Goal: Task Accomplishment & Management: Use online tool/utility

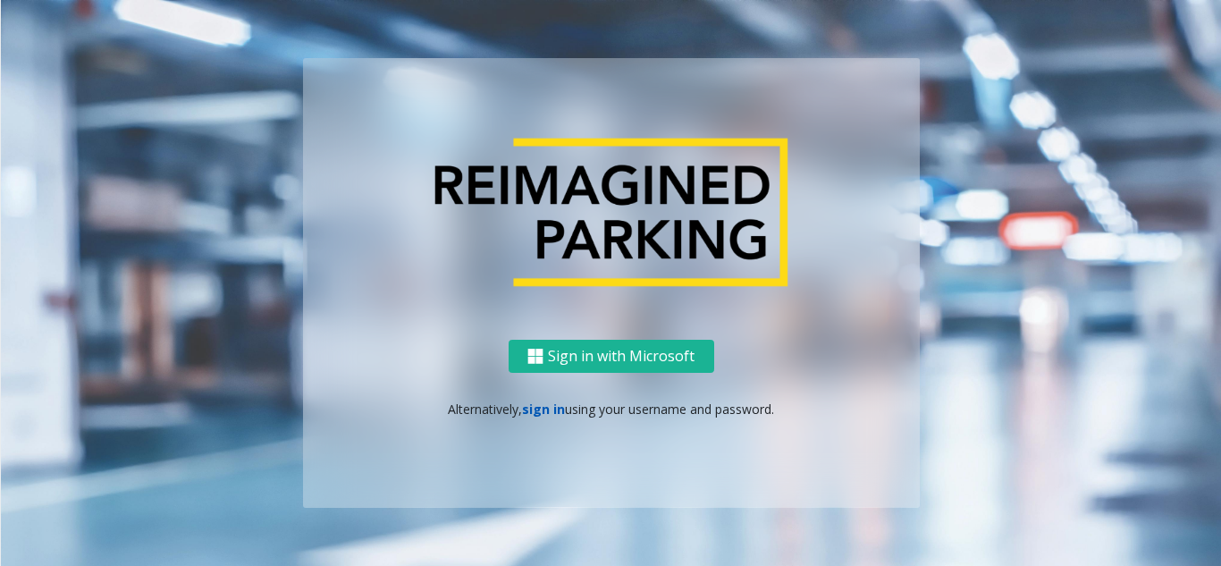
click at [547, 410] on link "sign in" at bounding box center [543, 408] width 43 height 17
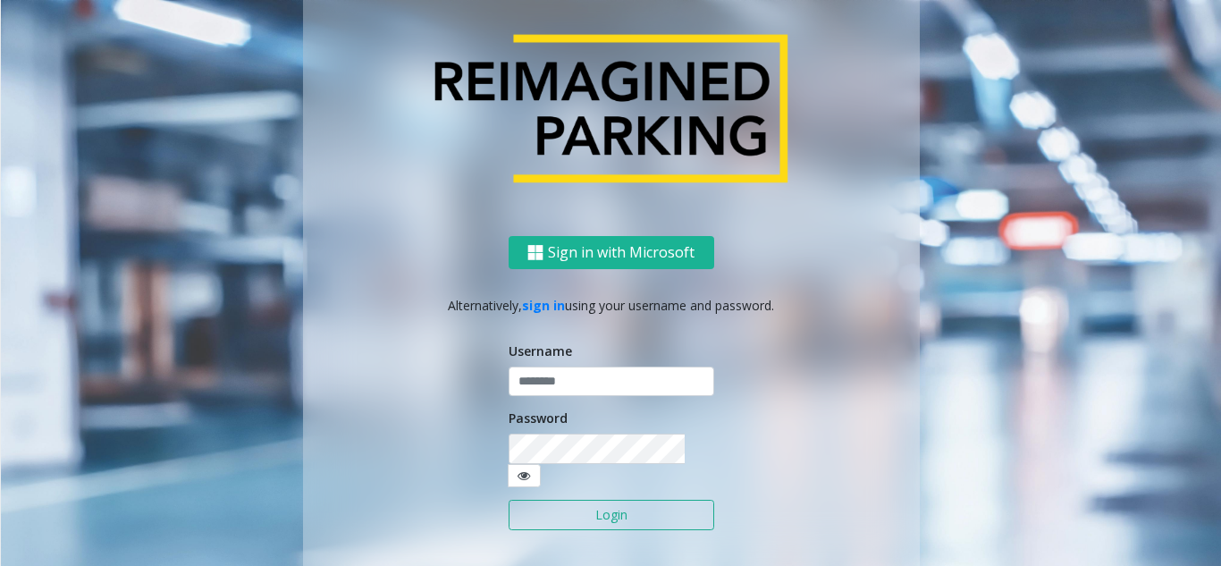
click at [540, 375] on div "Username" at bounding box center [612, 368] width 206 height 55
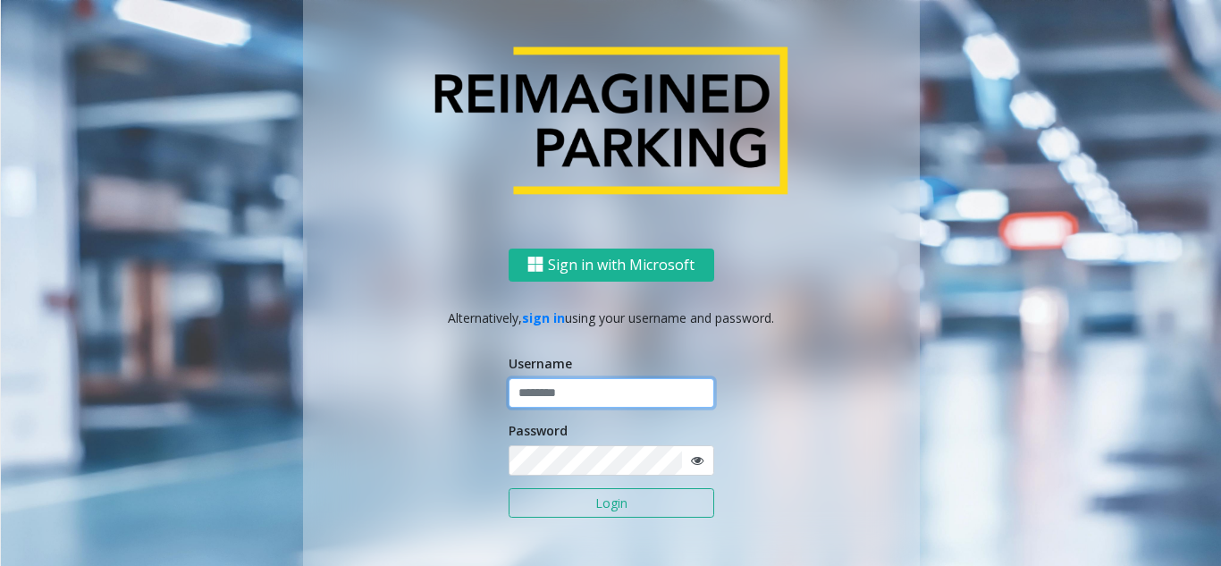
click at [526, 392] on input "text" at bounding box center [612, 393] width 206 height 30
type input "*******"
click at [509, 488] on button "Login" at bounding box center [612, 503] width 206 height 30
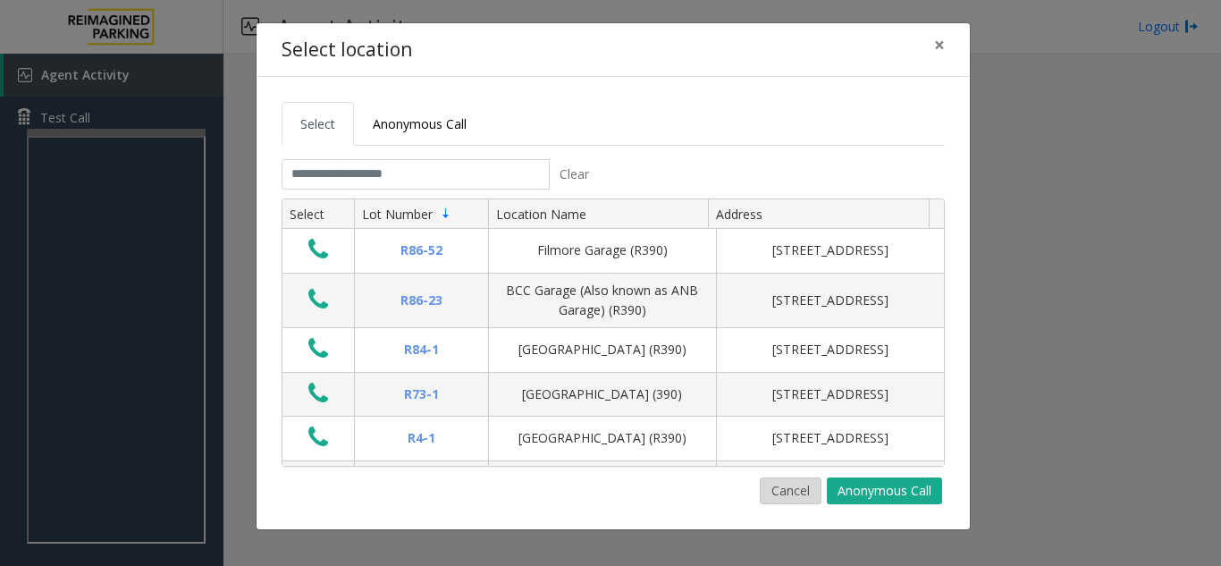
click at [800, 490] on button "Cancel" at bounding box center [791, 490] width 62 height 27
